Goal: Transaction & Acquisition: Obtain resource

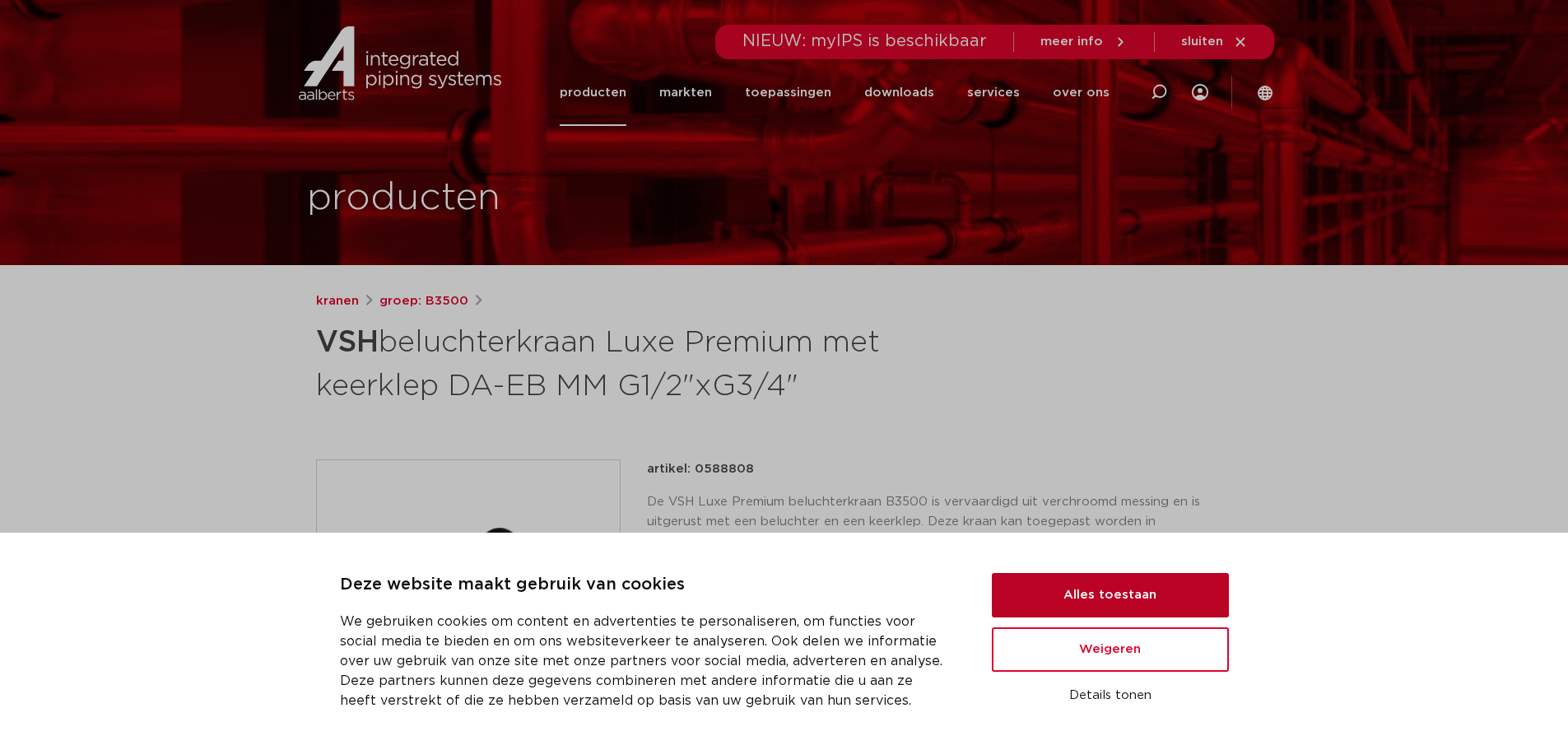
drag, startPoint x: 1085, startPoint y: 586, endPoint x: 1054, endPoint y: 544, distance: 52.2
click at [1085, 583] on button "Alles toestaan" at bounding box center [1110, 595] width 237 height 44
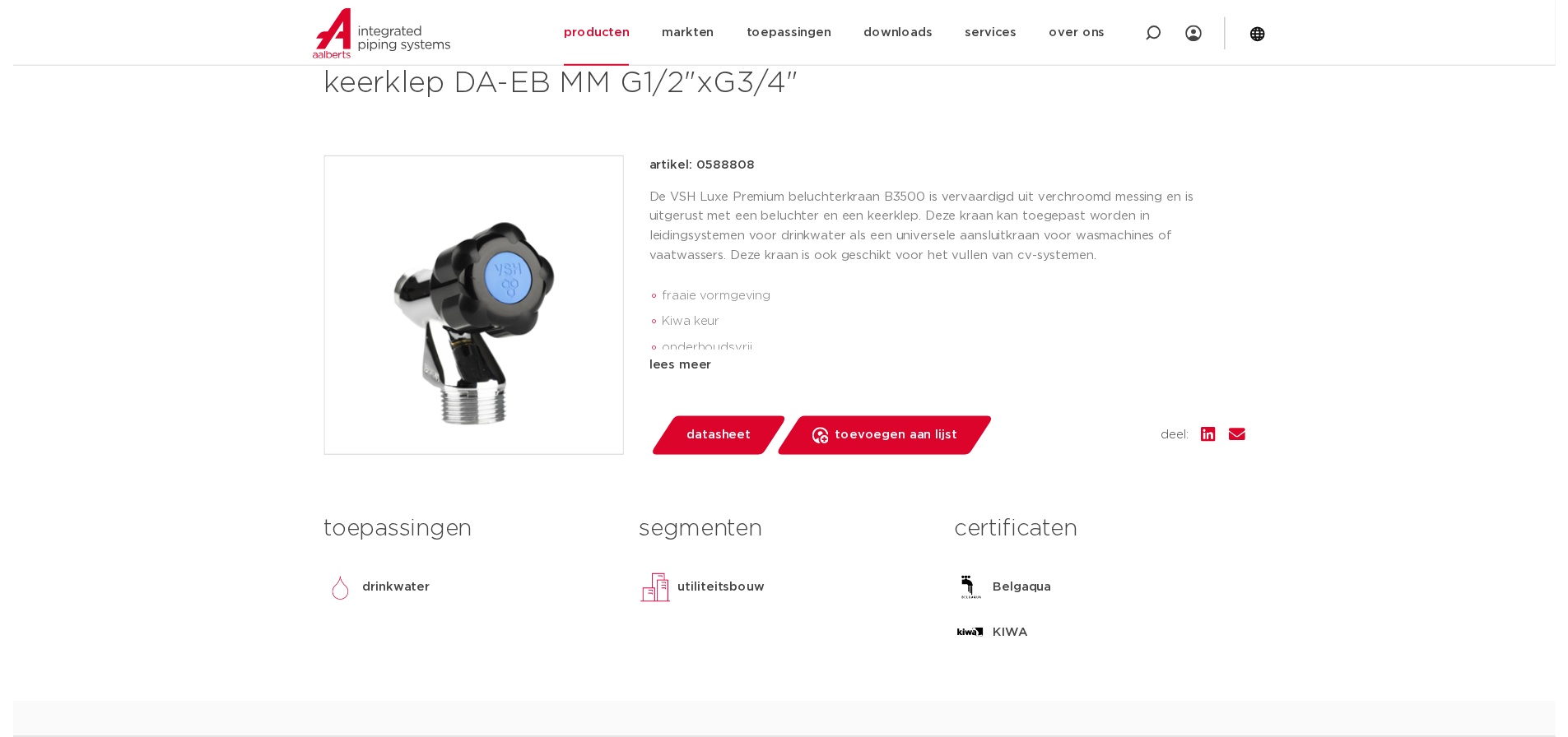
scroll to position [329, 0]
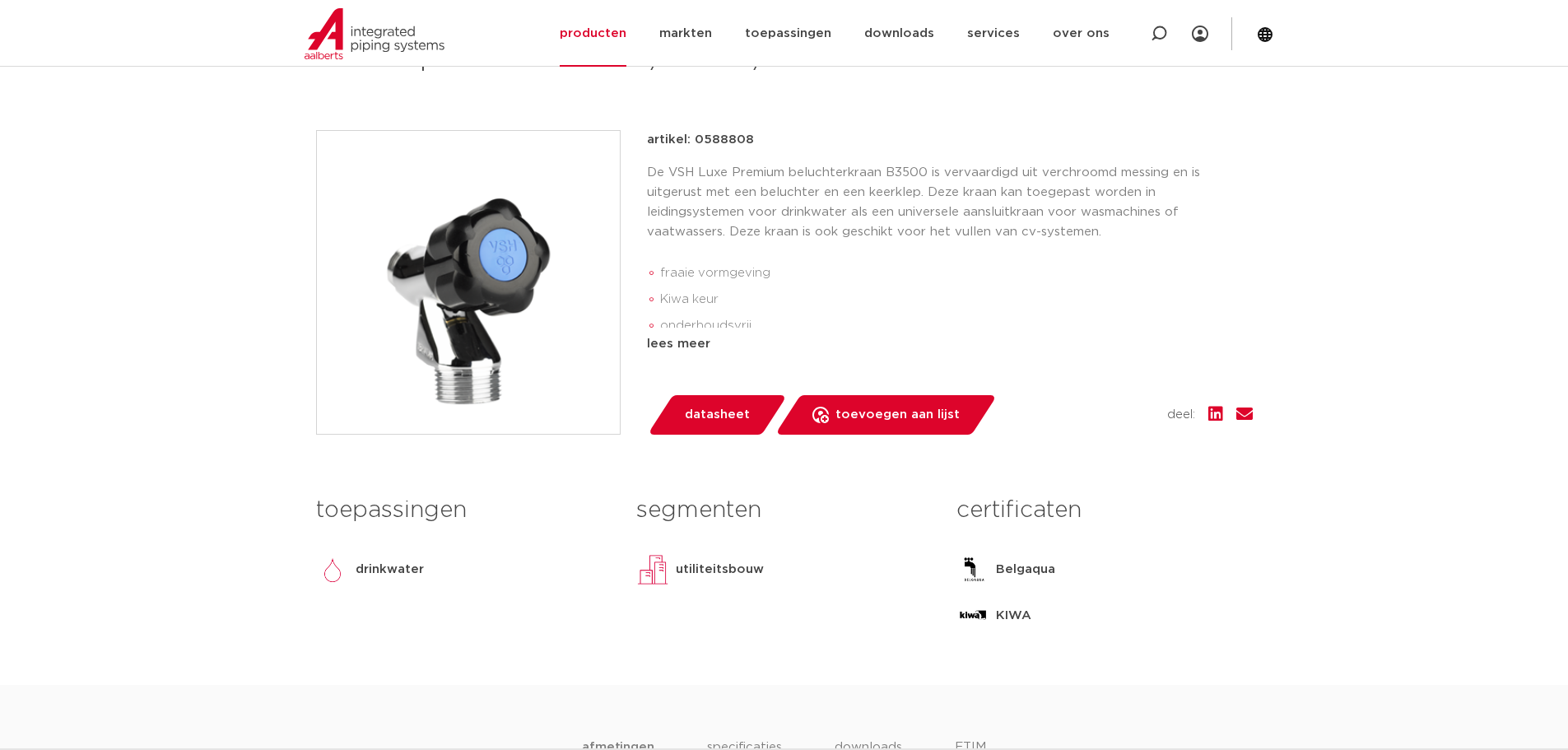
click at [721, 428] on link "datasheet" at bounding box center [717, 414] width 139 height 40
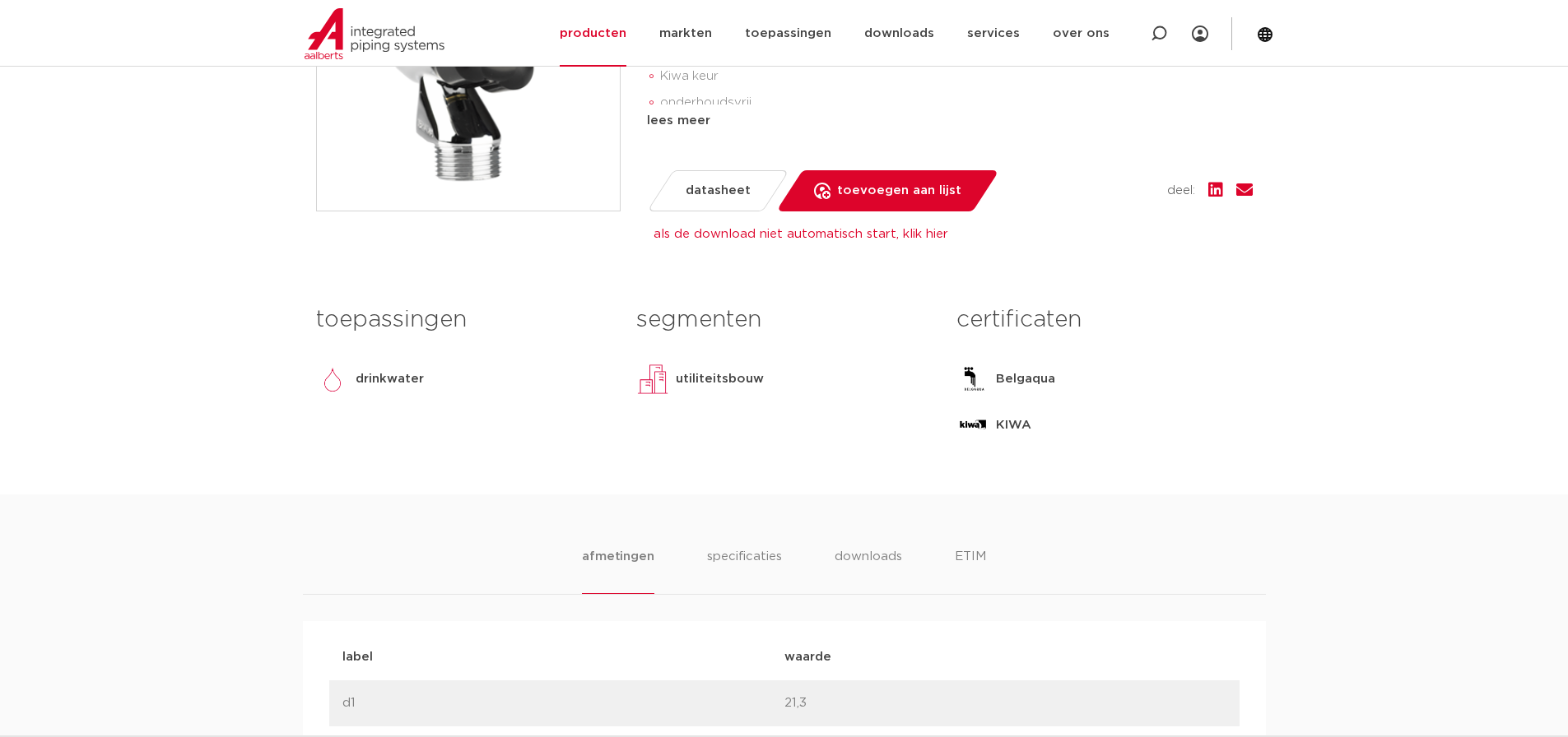
scroll to position [823, 0]
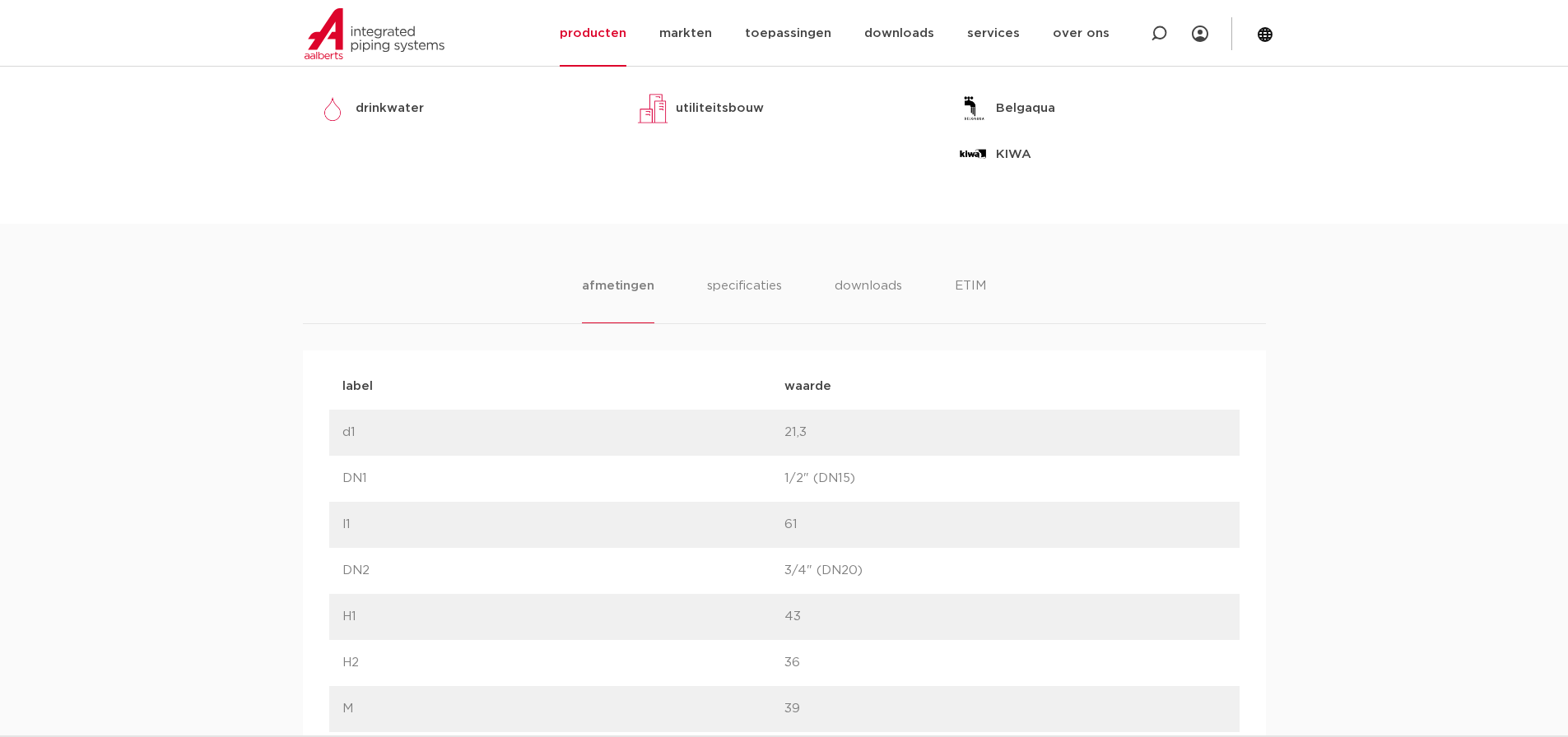
click at [873, 304] on li "downloads" at bounding box center [867, 299] width 68 height 47
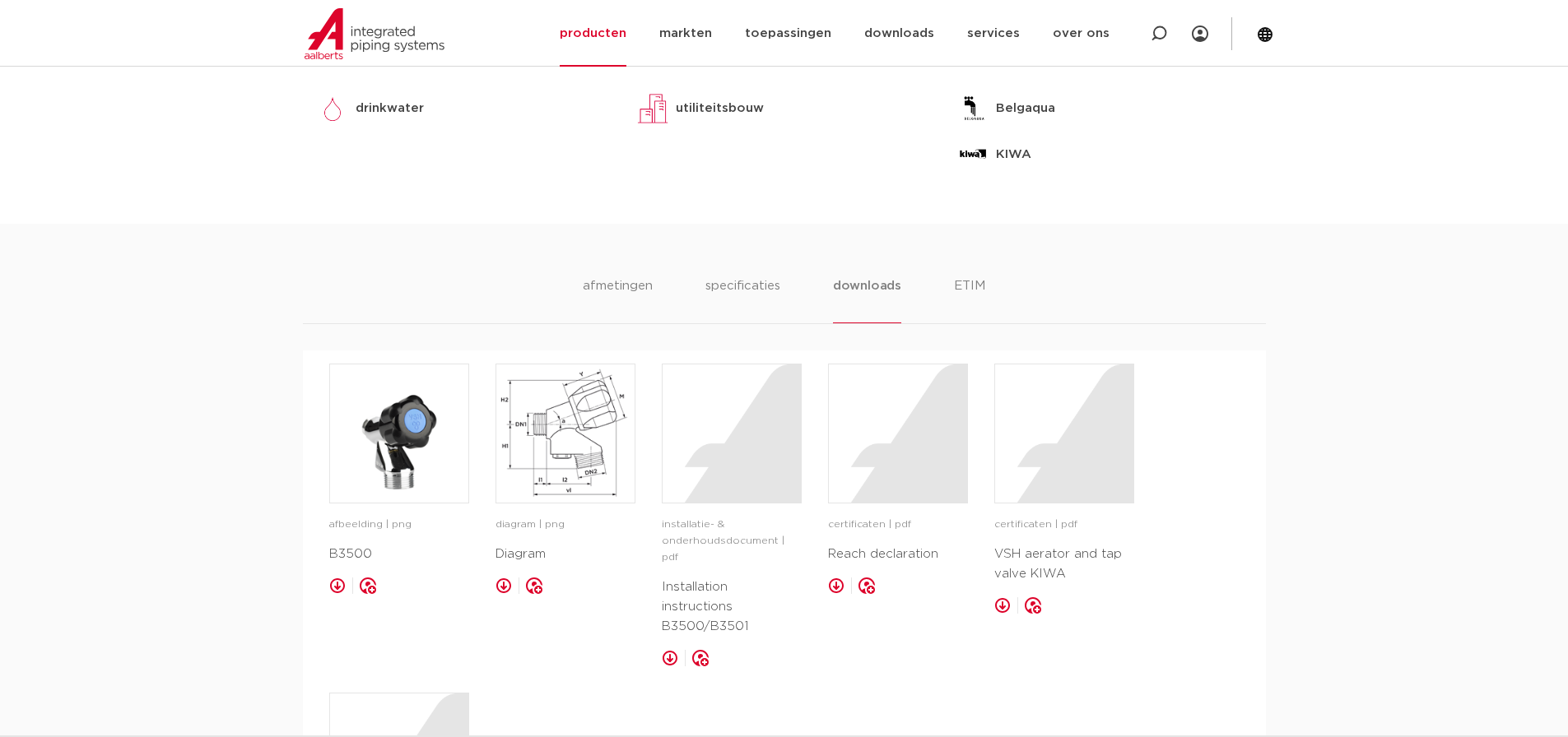
click at [340, 584] on link at bounding box center [337, 585] width 17 height 17
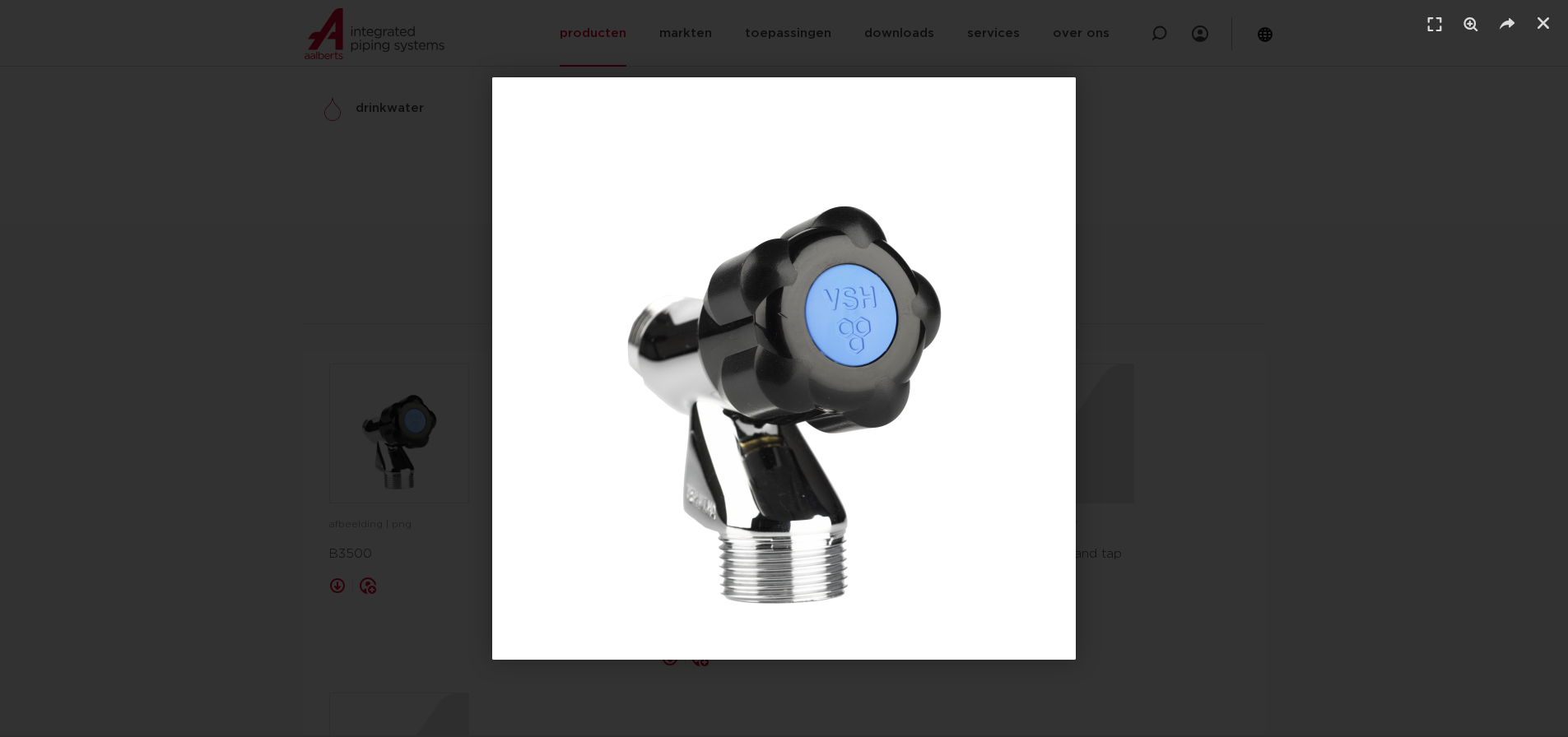
click at [1172, 429] on div "1 / 1" at bounding box center [783, 368] width 1452 height 622
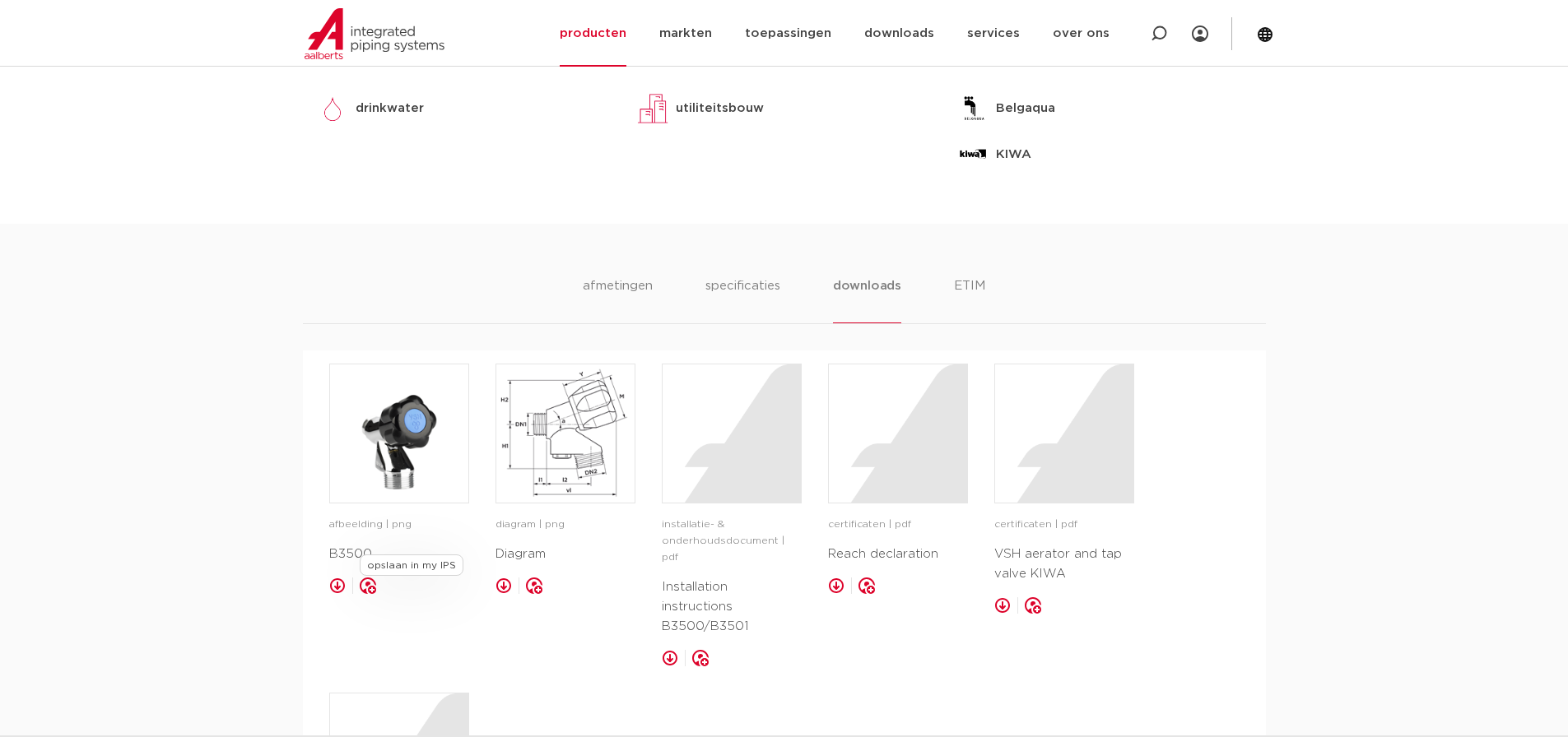
click at [375, 589] on div "opslaan in my IPS" at bounding box center [367, 585] width 17 height 17
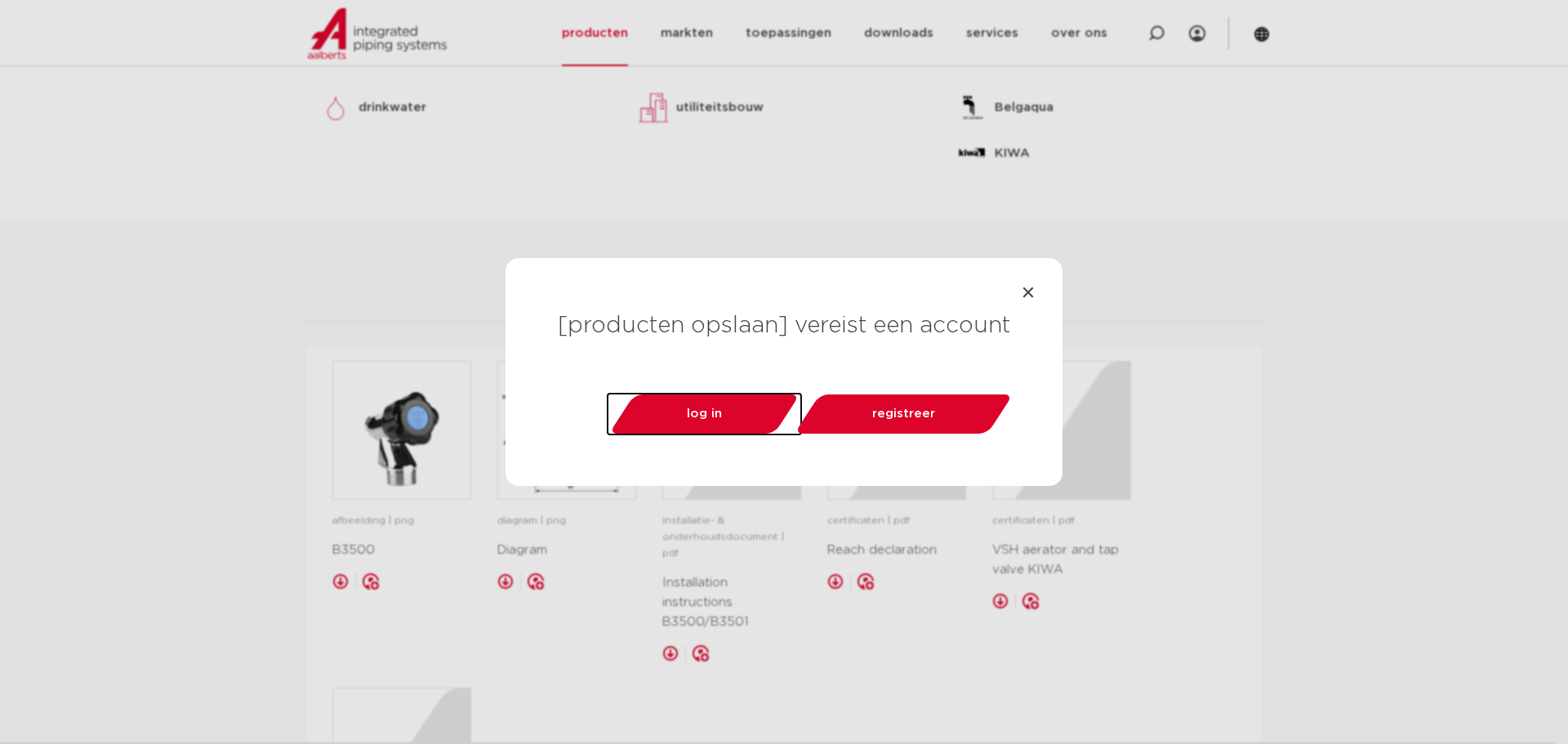
click at [1029, 299] on div at bounding box center [1028, 292] width 17 height 17
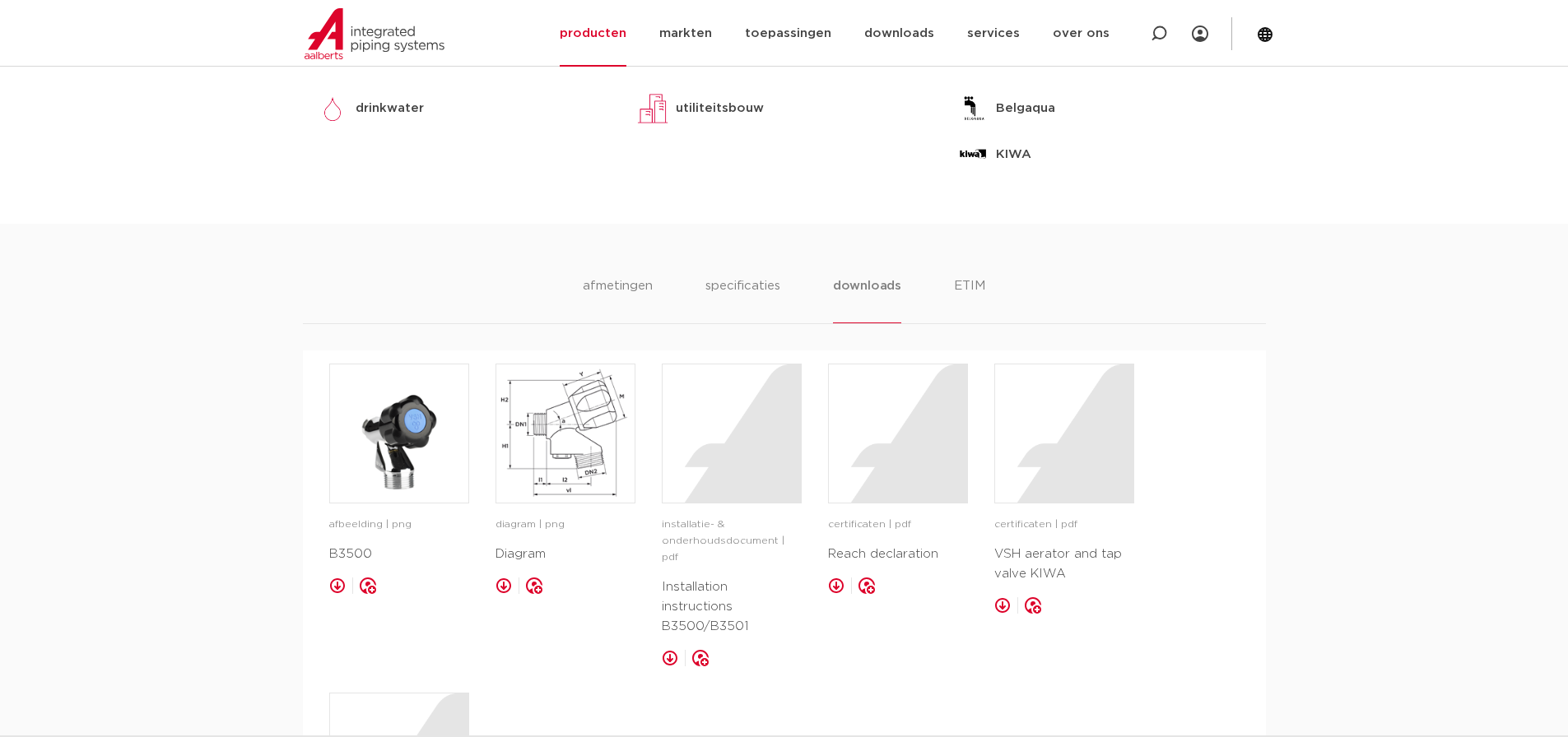
click at [342, 585] on link at bounding box center [337, 585] width 17 height 17
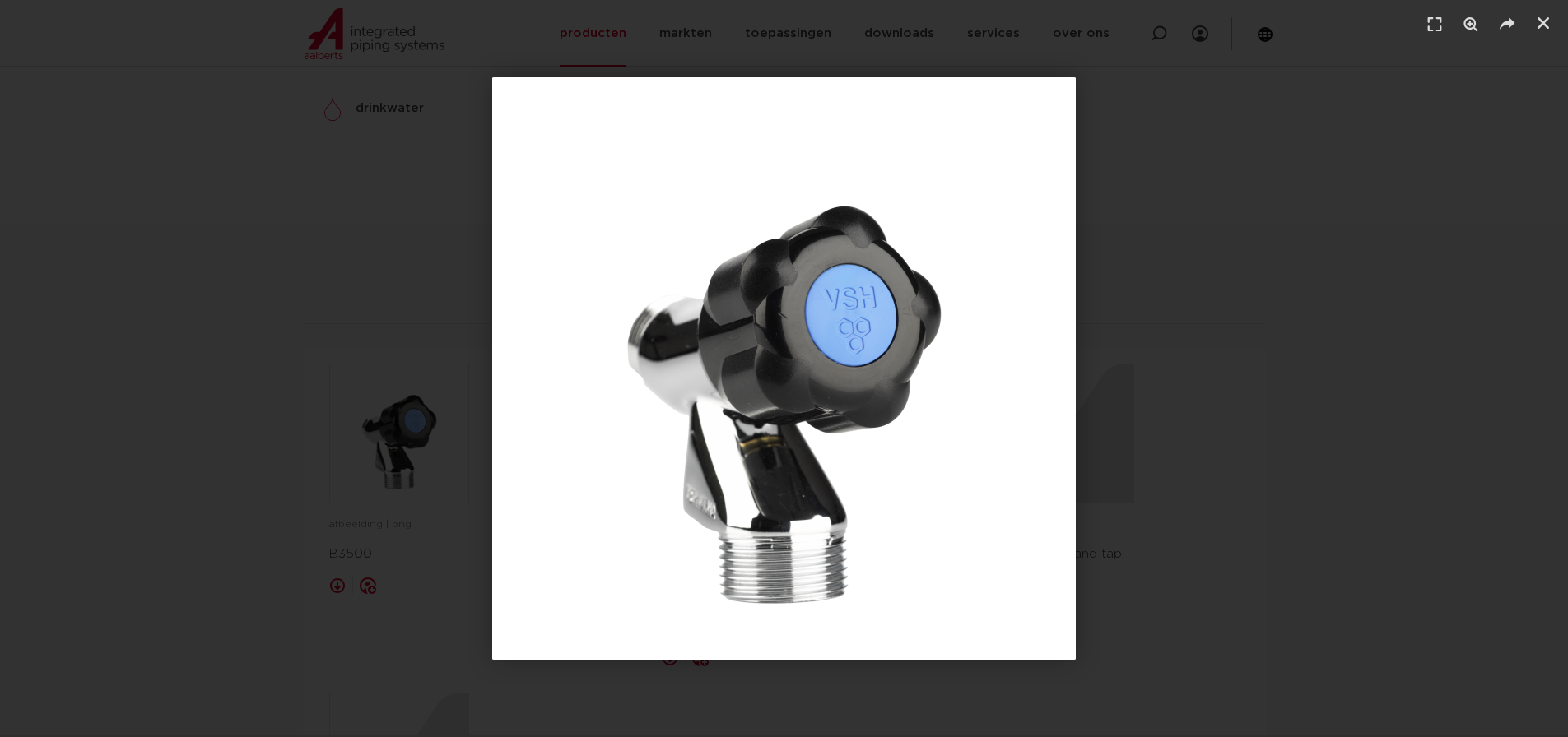
click at [1157, 465] on div "1 / 1" at bounding box center [783, 368] width 1452 height 622
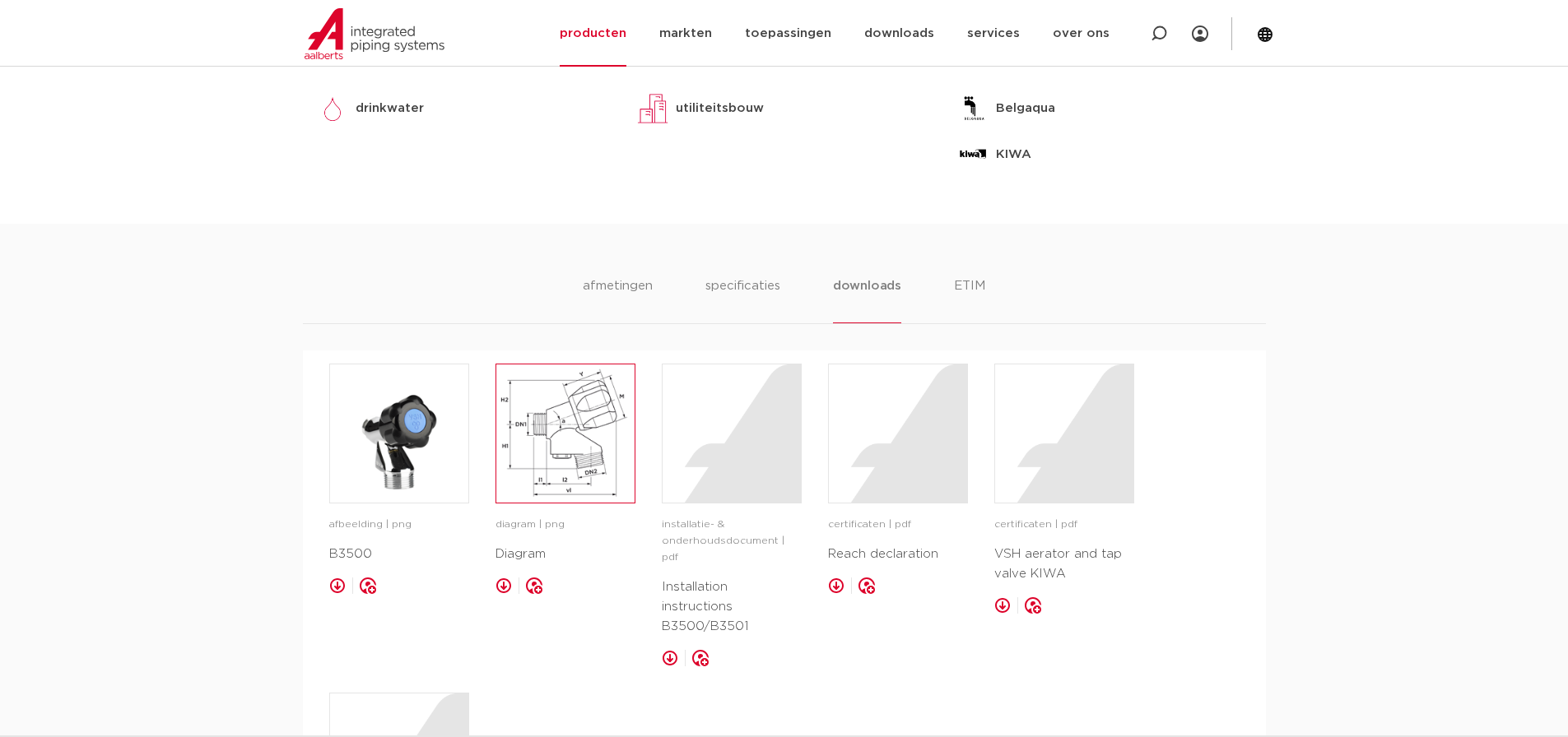
click at [592, 432] on img at bounding box center [565, 433] width 139 height 139
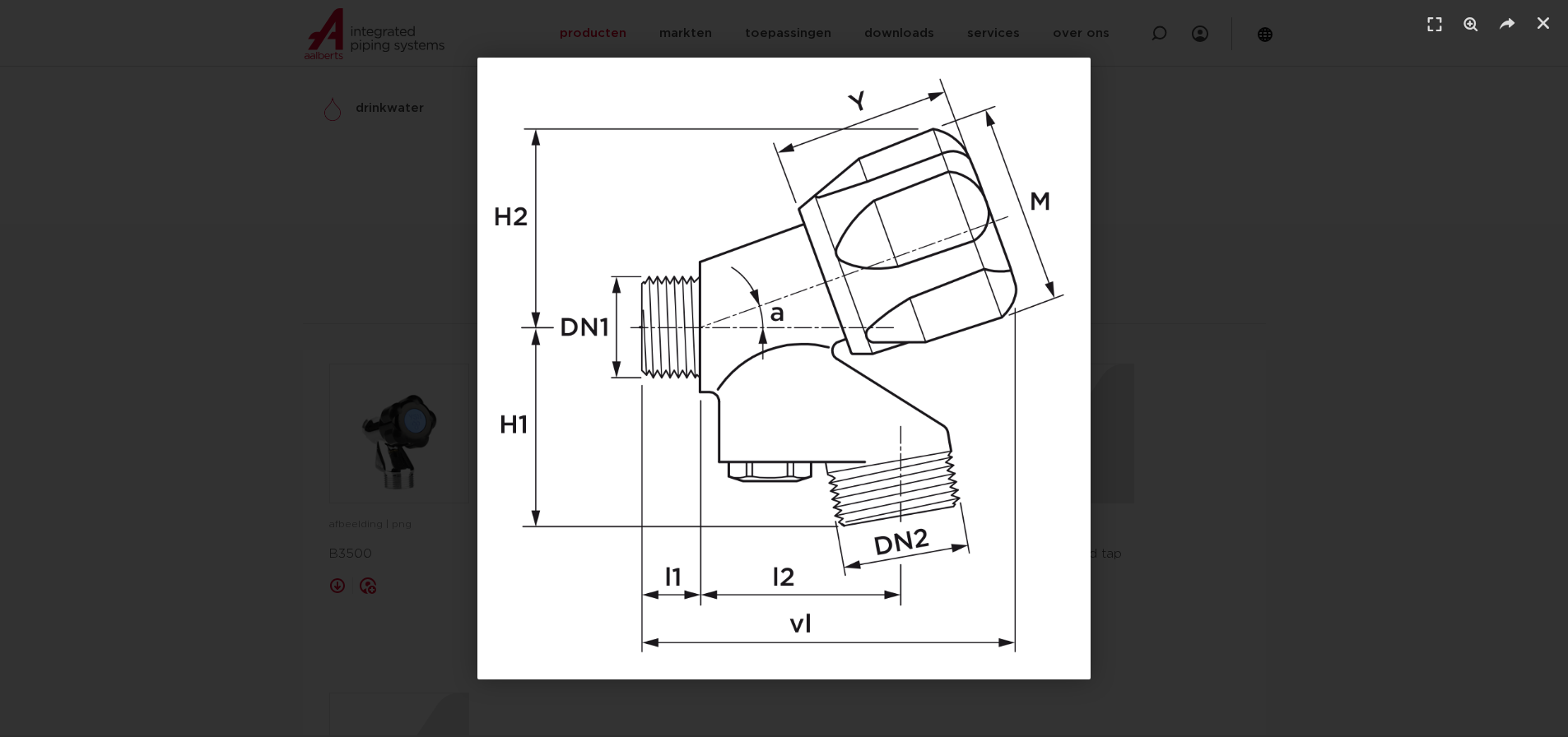
click at [1073, 477] on img "1 / 1" at bounding box center [783, 368] width 612 height 622
click at [799, 494] on img "1 / 1" at bounding box center [783, 368] width 612 height 622
click at [1260, 503] on div "1 / 1" at bounding box center [783, 368] width 1452 height 622
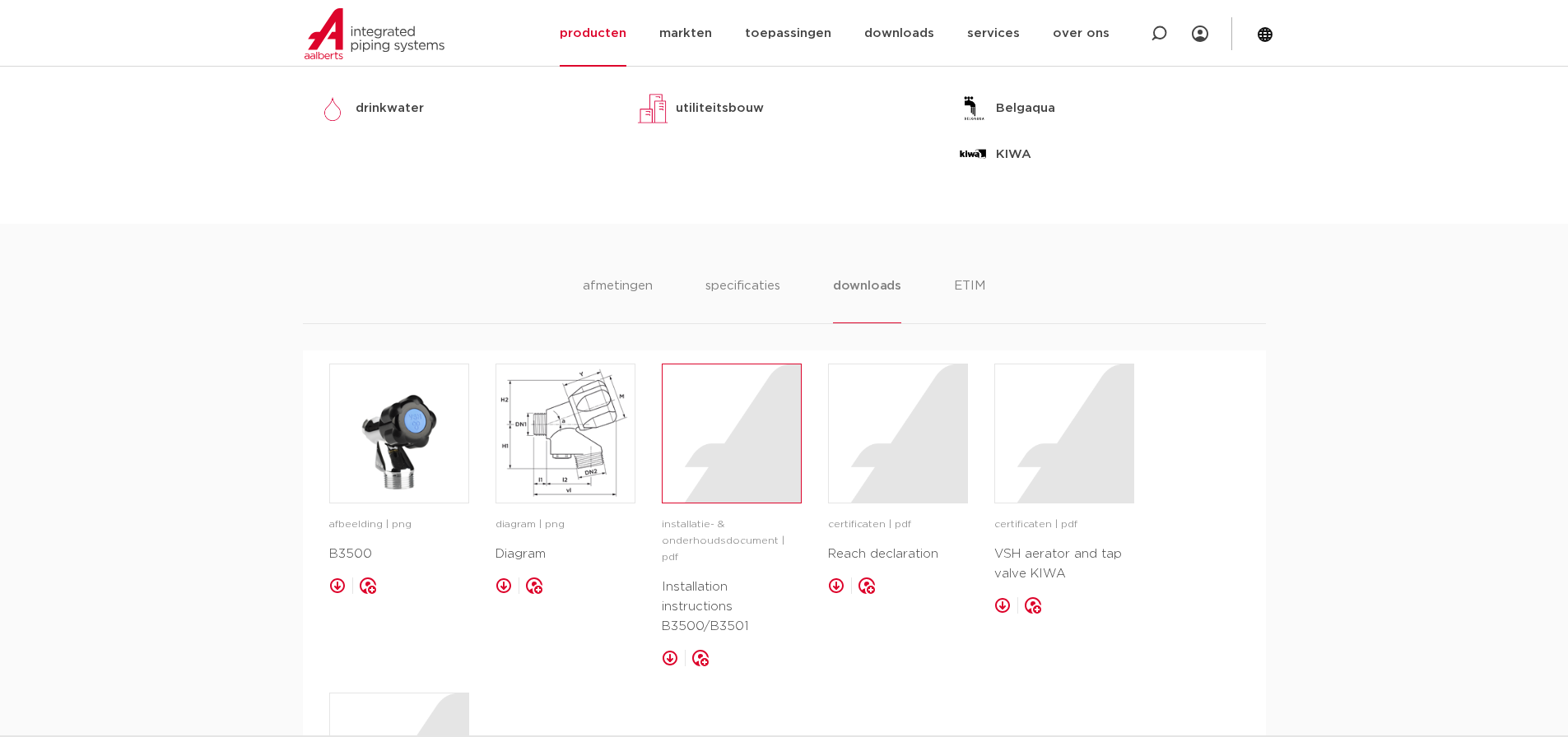
click at [755, 463] on div at bounding box center [731, 433] width 139 height 139
click at [945, 412] on div at bounding box center [898, 433] width 139 height 139
click at [1105, 410] on div at bounding box center [1064, 433] width 139 height 139
